Goal: Find specific page/section: Find specific page/section

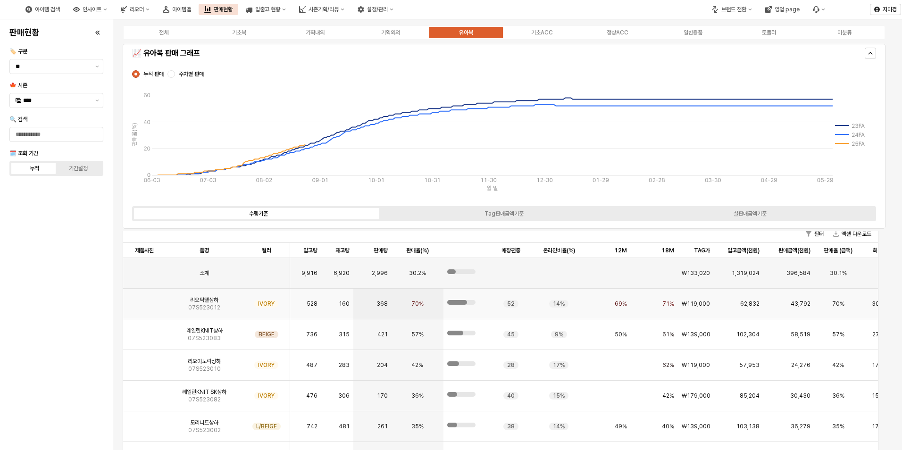
scroll to position [142, 0]
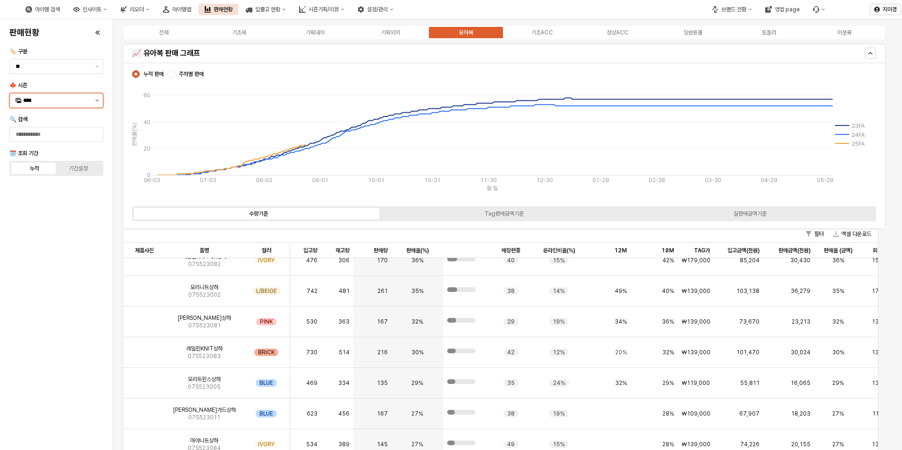
click at [95, 101] on button "제안 사항 표시" at bounding box center [97, 100] width 11 height 14
click at [51, 183] on div "25WT" at bounding box center [57, 184] width 68 height 8
type input "****"
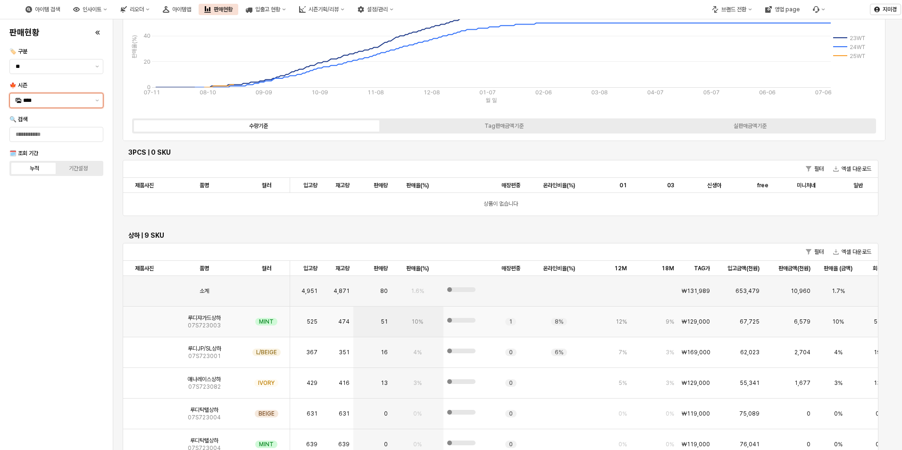
scroll to position [94, 0]
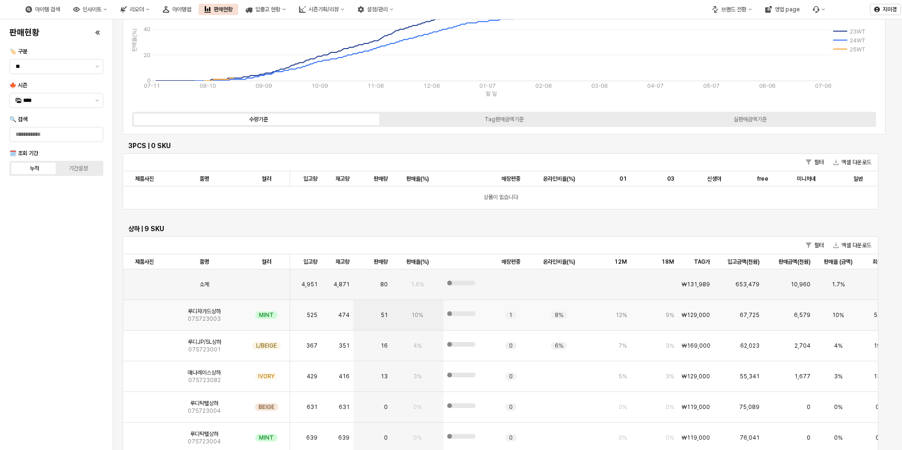
click at [144, 311] on img "App Frame" at bounding box center [144, 311] width 0 height 0
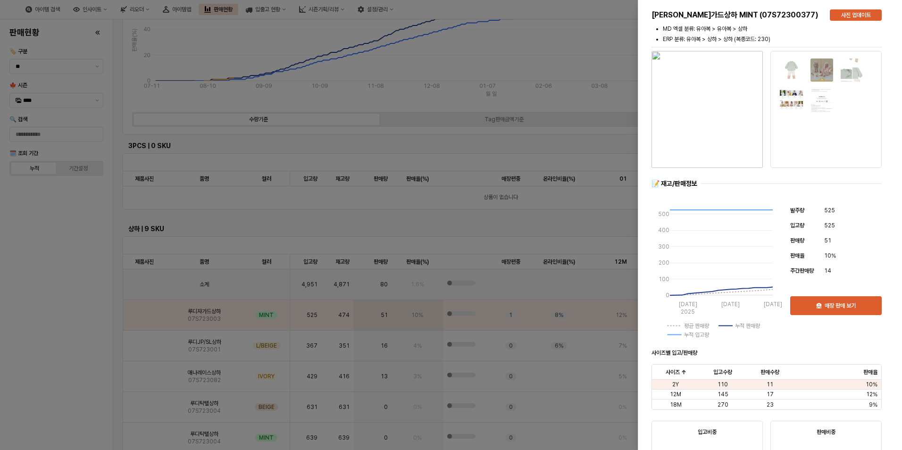
click at [83, 311] on div at bounding box center [451, 225] width 902 height 450
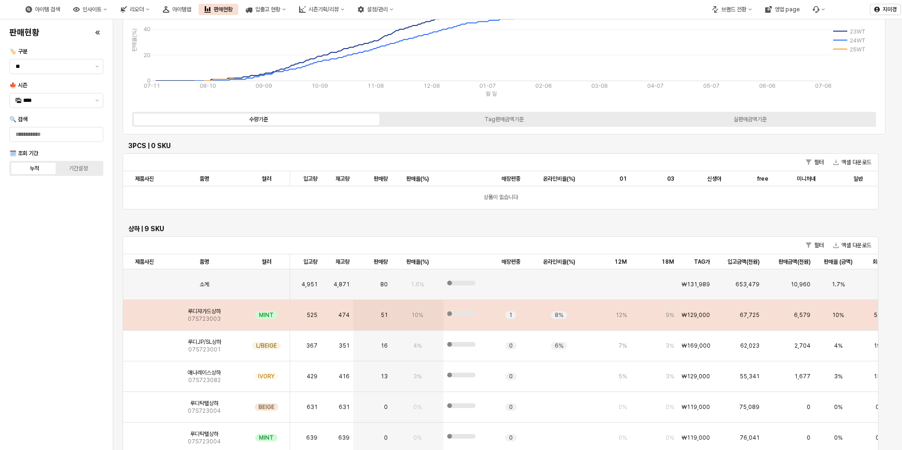
click at [144, 311] on img "App Frame" at bounding box center [144, 311] width 0 height 0
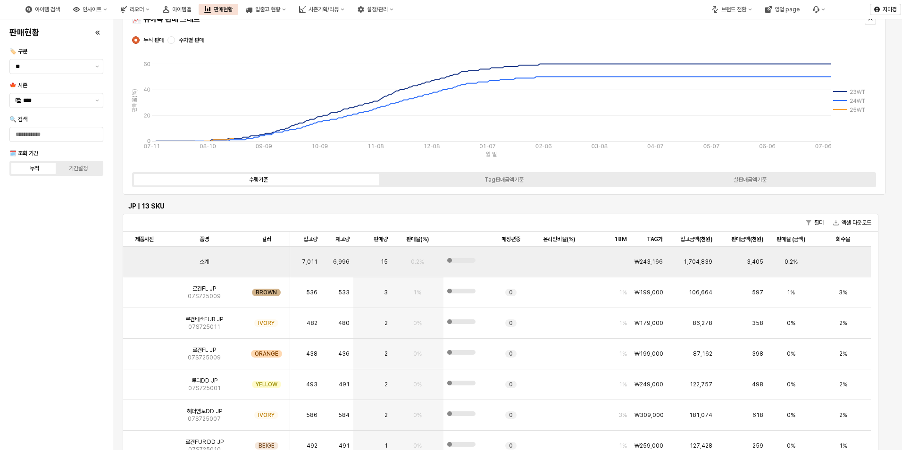
scroll to position [0, 0]
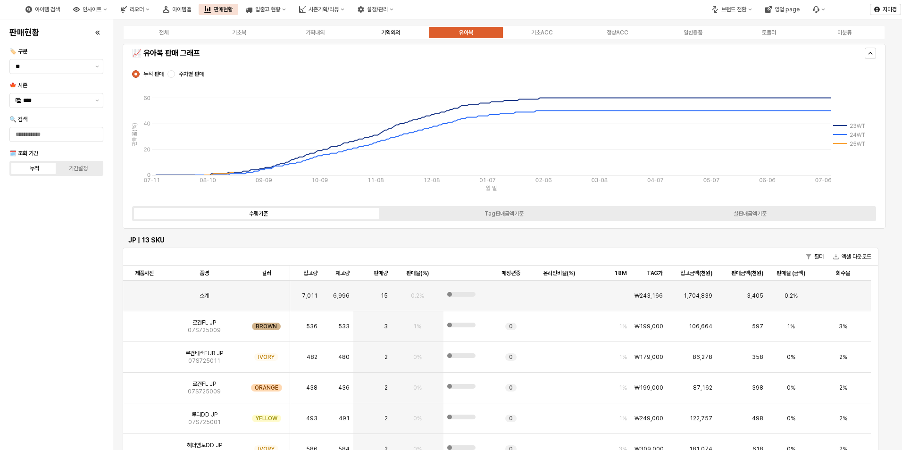
click at [384, 30] on div "기획외의" at bounding box center [390, 32] width 19 height 7
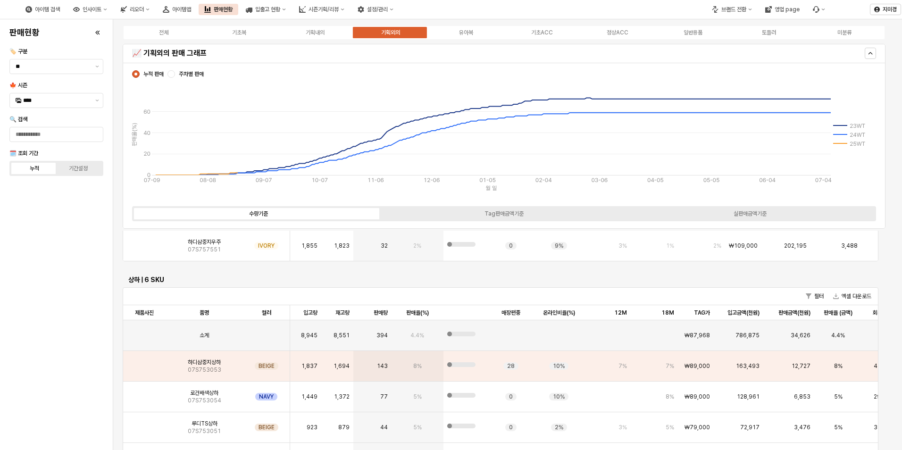
scroll to position [378, 0]
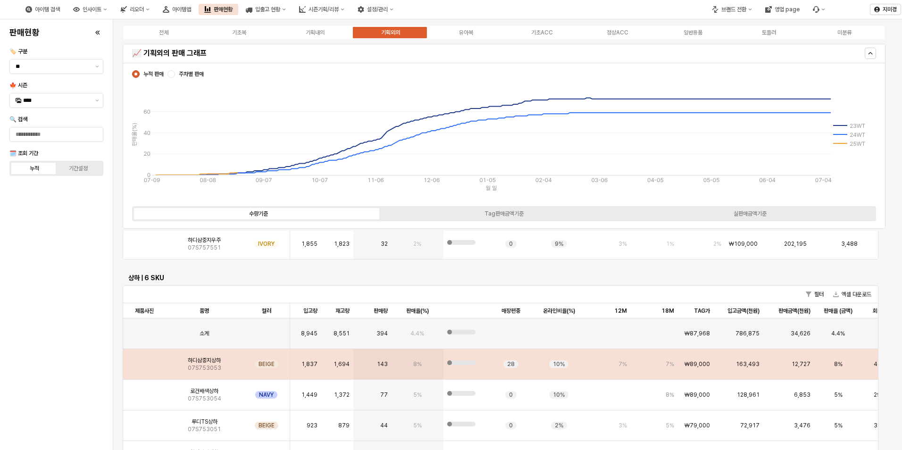
click at [144, 361] on img "App Frame" at bounding box center [144, 361] width 0 height 0
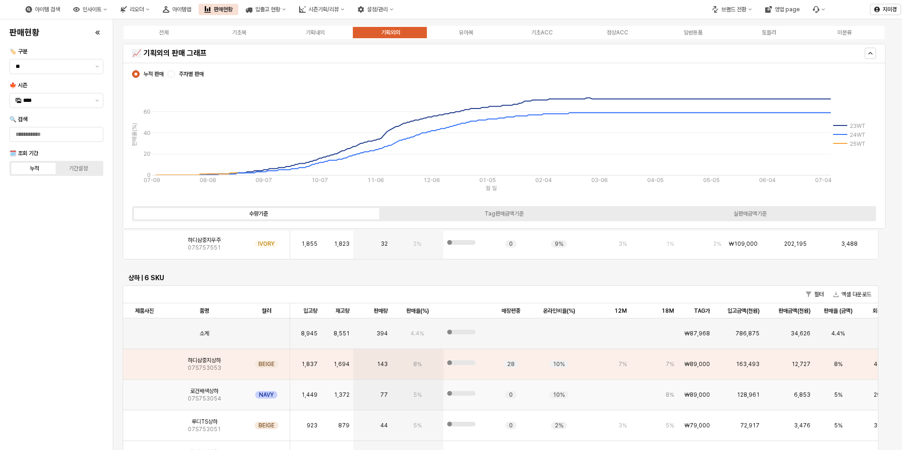
scroll to position [425, 0]
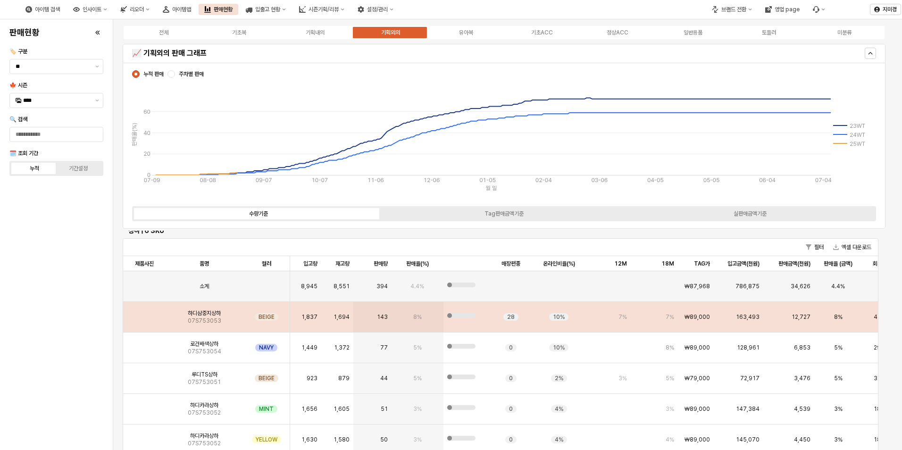
click at [144, 313] on img "App Frame" at bounding box center [144, 313] width 0 height 0
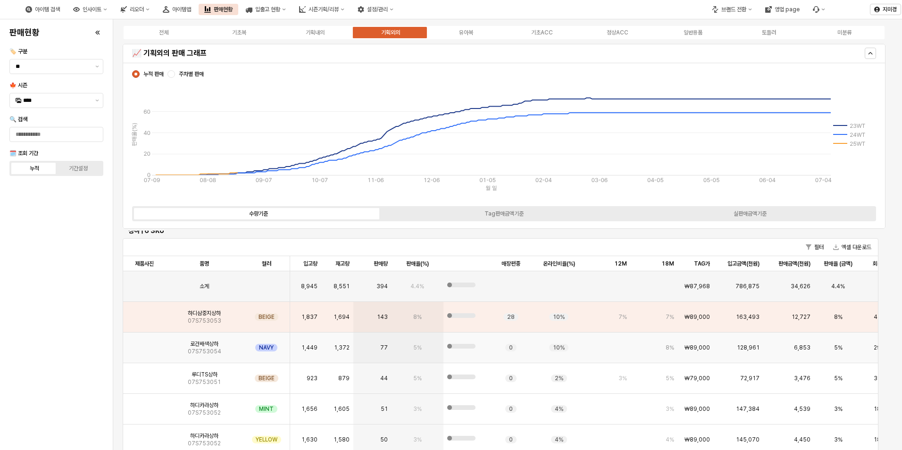
click at [144, 344] on img "App Frame" at bounding box center [144, 344] width 0 height 0
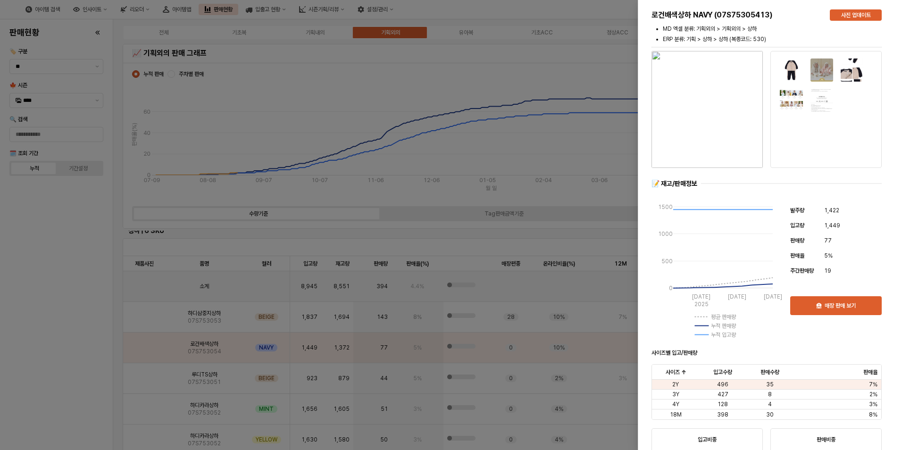
click at [141, 317] on div at bounding box center [451, 225] width 902 height 450
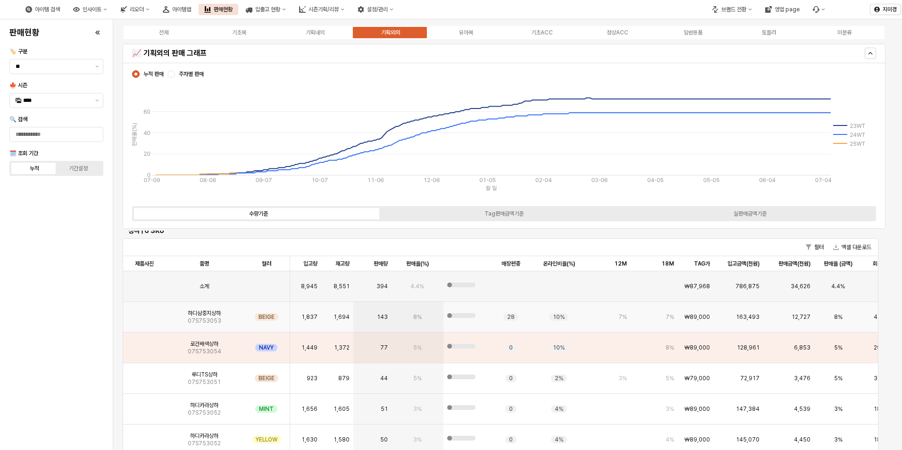
click at [144, 313] on img "App Frame" at bounding box center [144, 313] width 0 height 0
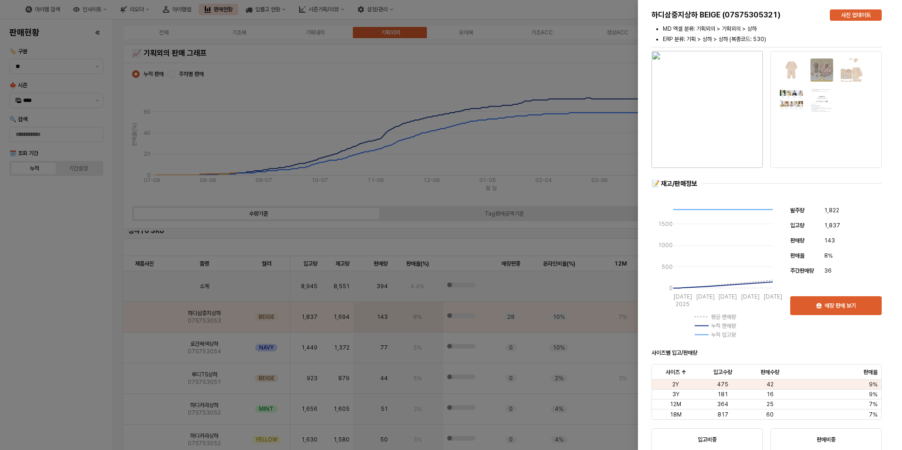
click at [78, 264] on div at bounding box center [451, 225] width 902 height 450
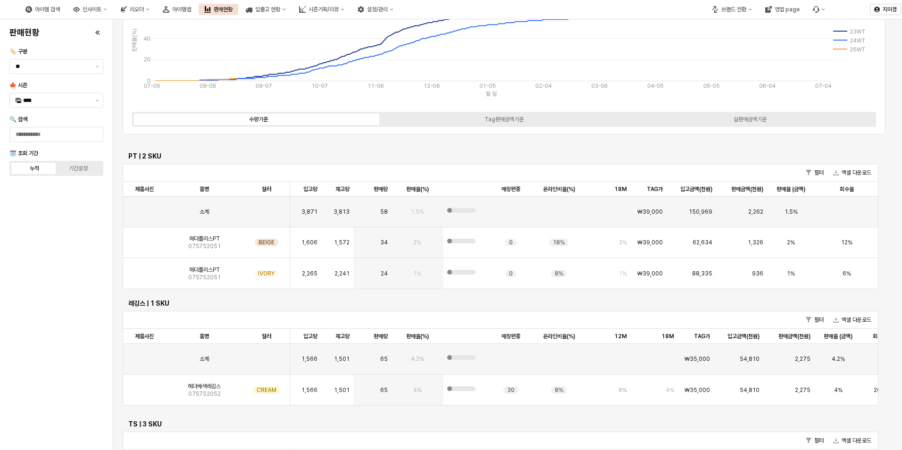
scroll to position [687, 0]
